Goal: Information Seeking & Learning: Learn about a topic

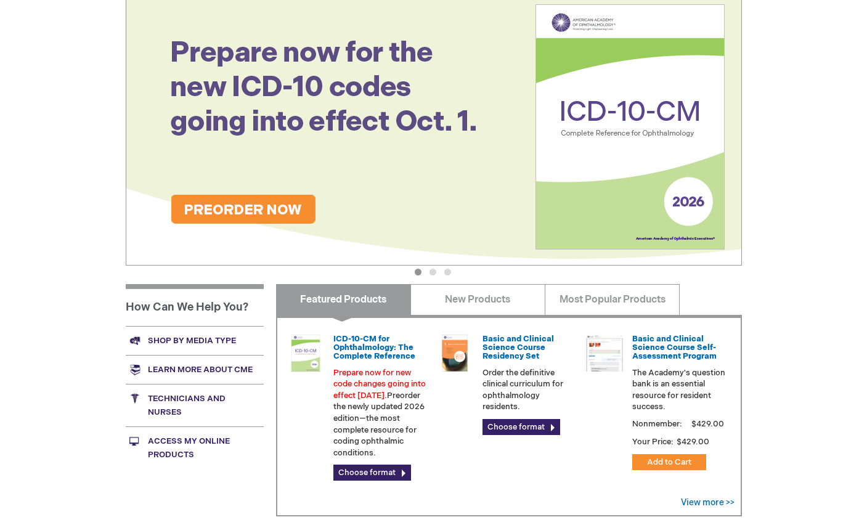
scroll to position [185, 0]
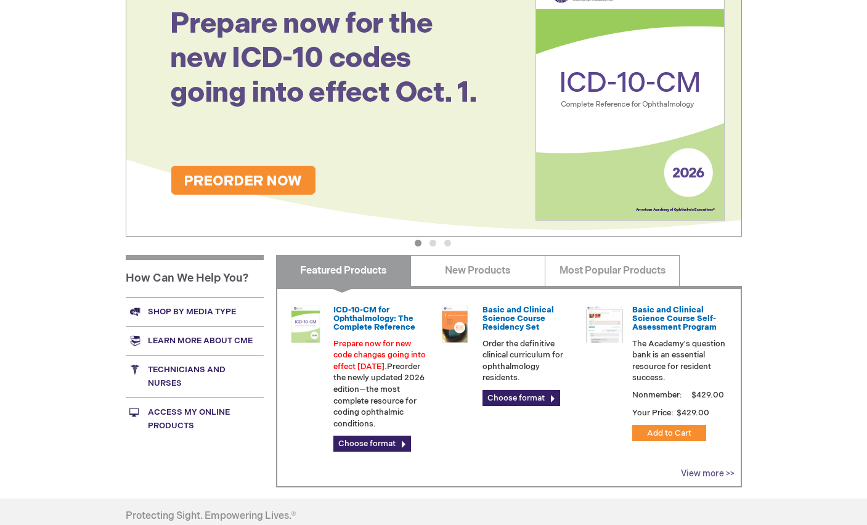
click at [700, 478] on link "View more >>" at bounding box center [708, 474] width 54 height 10
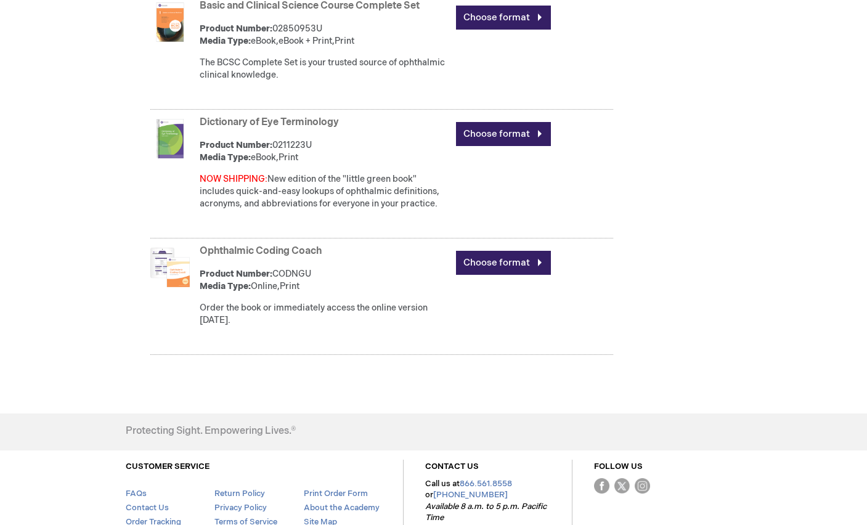
scroll to position [863, 0]
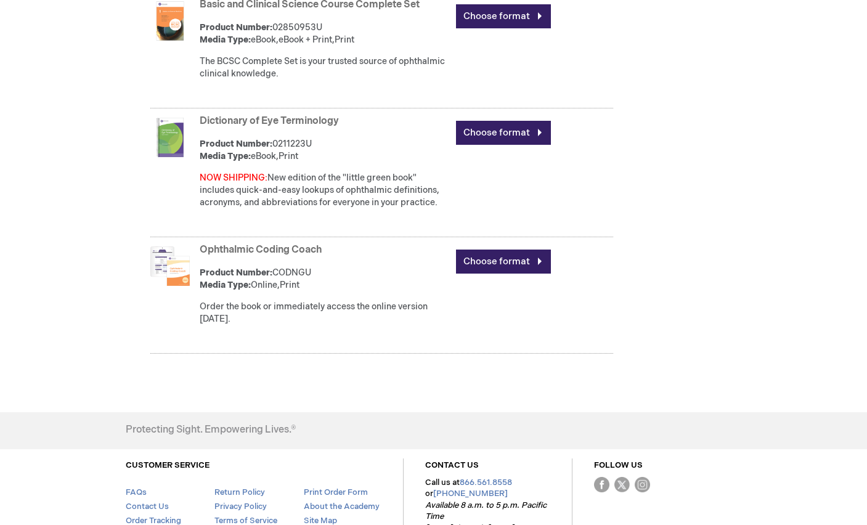
drag, startPoint x: 325, startPoint y: 255, endPoint x: 198, endPoint y: 250, distance: 127.1
click at [198, 250] on div "Ophthalmic Coding Coach Product Number: CODNGU Media Type: Online,Print Order t…" at bounding box center [382, 296] width 464 height 113
copy link "Ophthalmic Coding Coach"
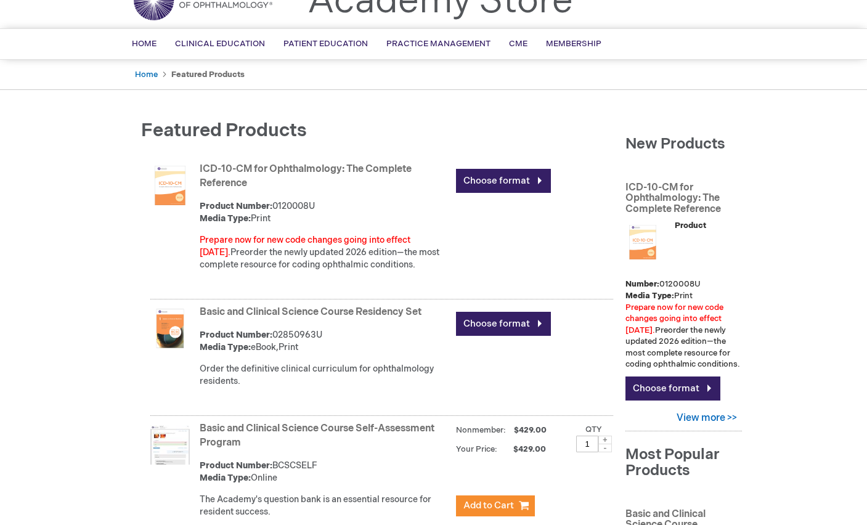
scroll to position [0, 0]
